Goal: Navigation & Orientation: Find specific page/section

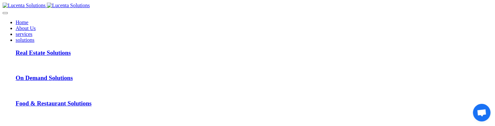
click at [36, 25] on link "About Us" at bounding box center [26, 28] width 20 height 6
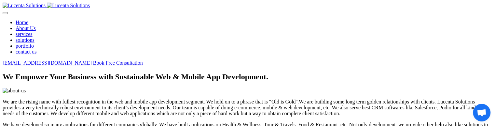
click at [34, 43] on link "portfolio" at bounding box center [25, 46] width 18 height 6
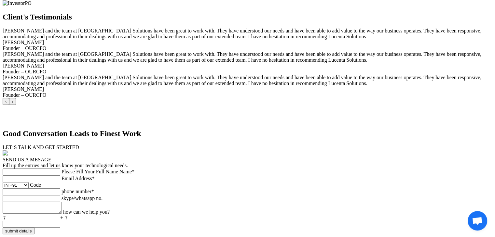
scroll to position [3913, 0]
drag, startPoint x: 202, startPoint y: 115, endPoint x: 208, endPoint y: 127, distance: 13.1
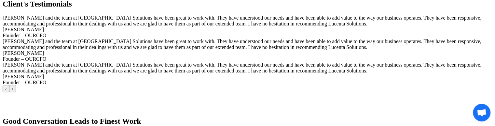
scroll to position [3753, 0]
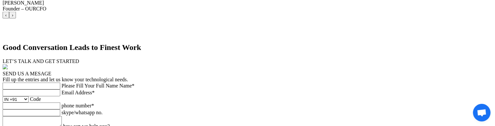
scroll to position [3832, 0]
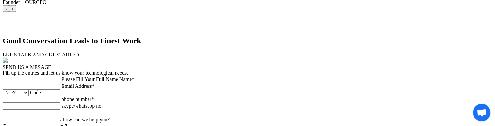
drag, startPoint x: 230, startPoint y: 58, endPoint x: 266, endPoint y: 59, distance: 36.5
drag, startPoint x: 281, startPoint y: 48, endPoint x: 232, endPoint y: 56, distance: 49.2
drag, startPoint x: 232, startPoint y: 56, endPoint x: 247, endPoint y: 56, distance: 14.6
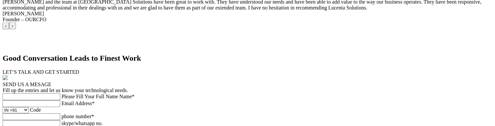
scroll to position [3815, 0]
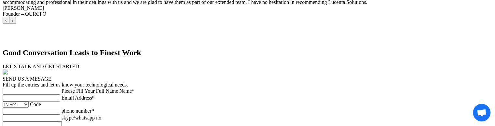
scroll to position [3815, 0]
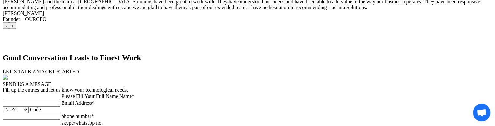
scroll to position [3815, 0]
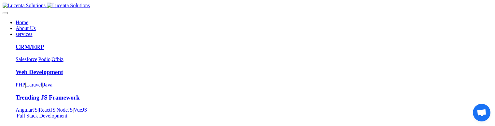
scroll to position [3815, 0]
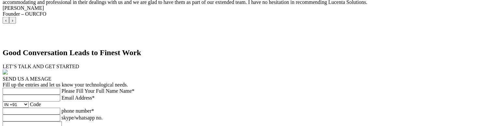
scroll to position [3815, 0]
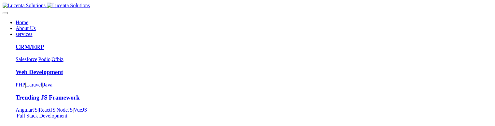
scroll to position [3815, 0]
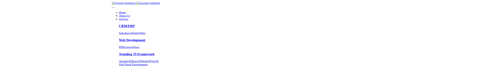
scroll to position [3815, 0]
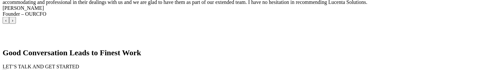
scroll to position [3815, 0]
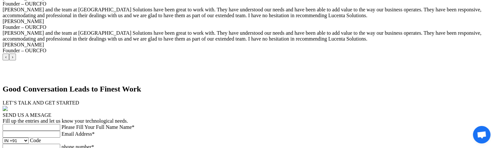
scroll to position [3783, 0]
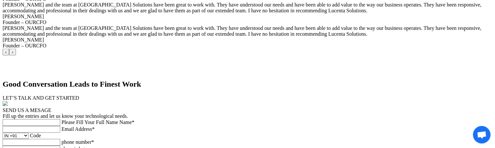
scroll to position [3783, 0]
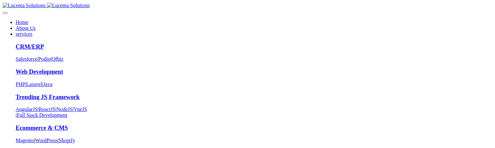
scroll to position [3783, 0]
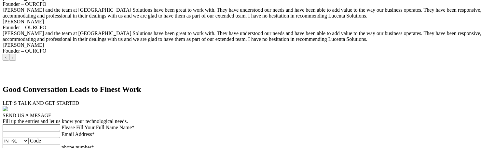
scroll to position [3783, 0]
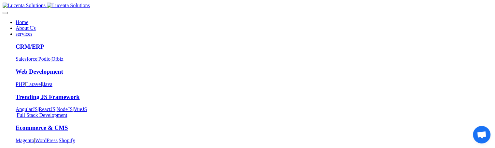
click at [36, 25] on link "About Us" at bounding box center [26, 28] width 20 height 6
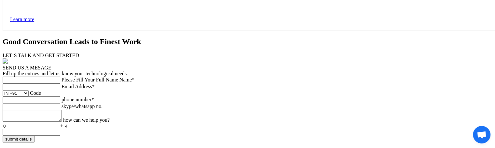
scroll to position [2027, 0]
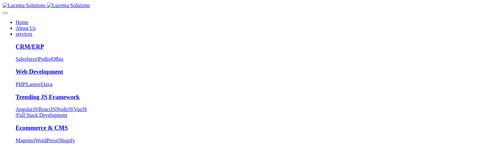
select select "+61"
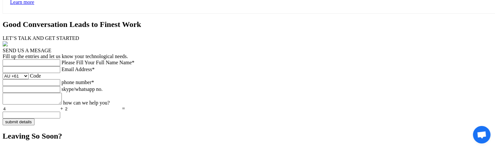
scroll to position [2040, 0]
